Goal: Task Accomplishment & Management: Manage account settings

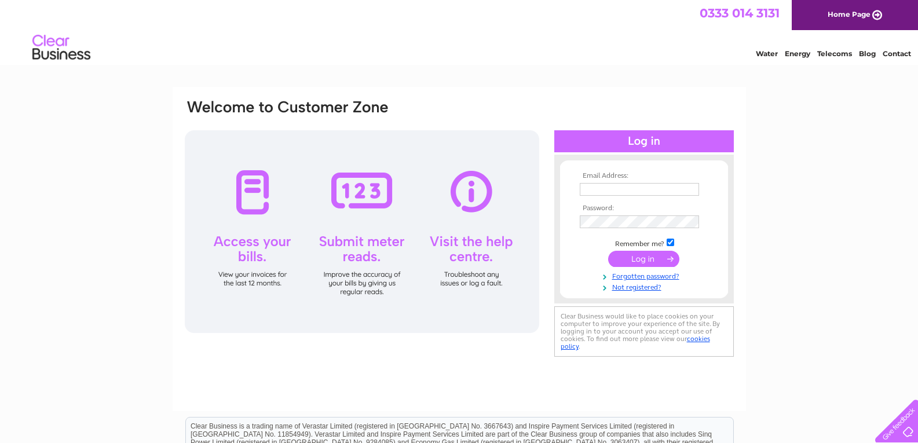
type input "derek@mooresleisure.com"
click at [648, 257] on input "submit" at bounding box center [643, 259] width 71 height 16
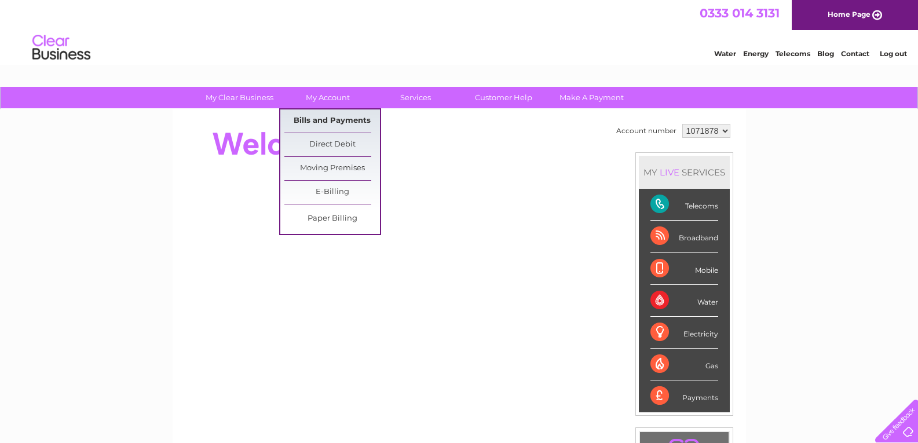
click at [310, 120] on link "Bills and Payments" at bounding box center [332, 120] width 96 height 23
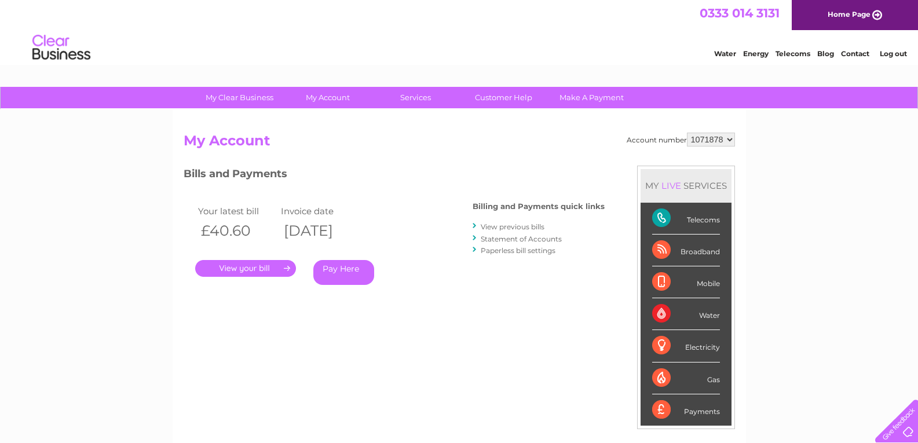
click at [243, 265] on link "." at bounding box center [245, 268] width 101 height 17
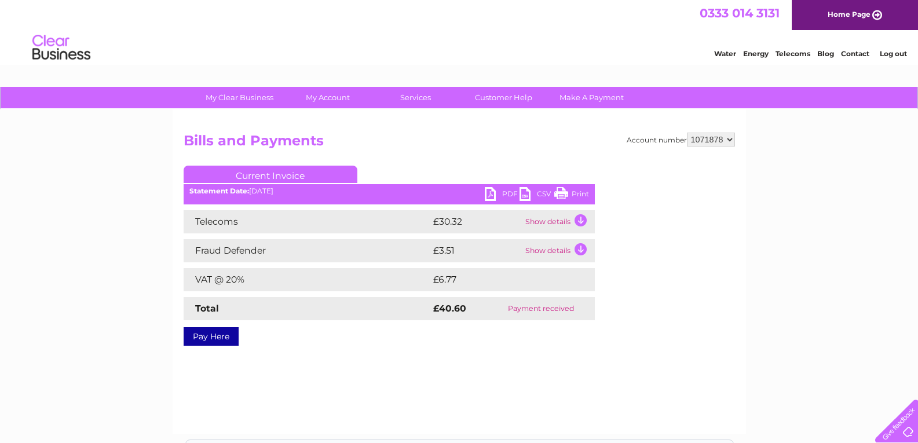
click at [490, 193] on link "PDF" at bounding box center [502, 195] width 35 height 17
